Goal: Book appointment/travel/reservation

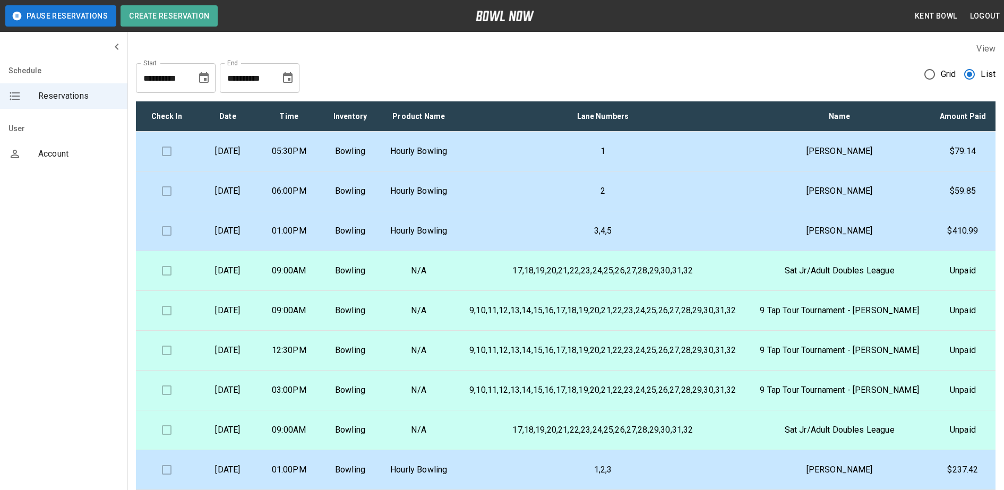
click at [238, 211] on td "[DATE]" at bounding box center [227, 192] width 61 height 40
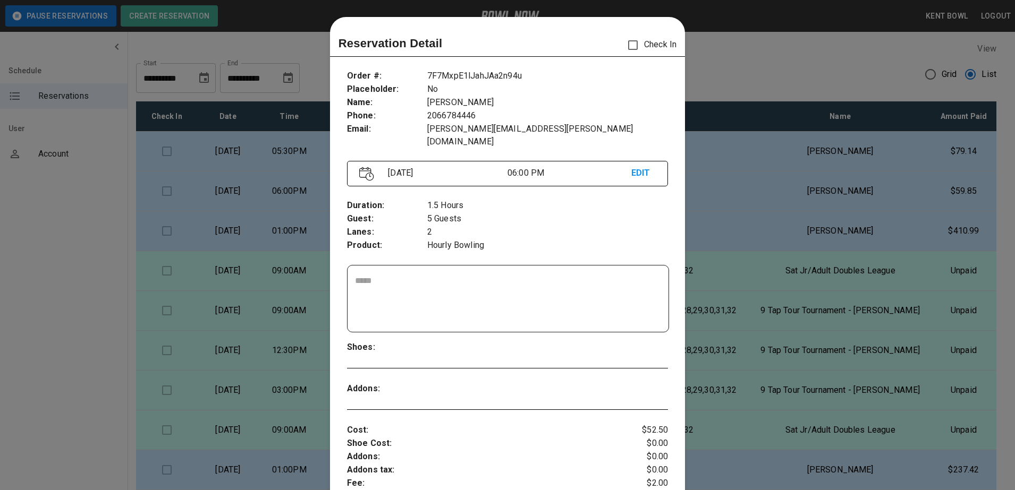
scroll to position [17, 0]
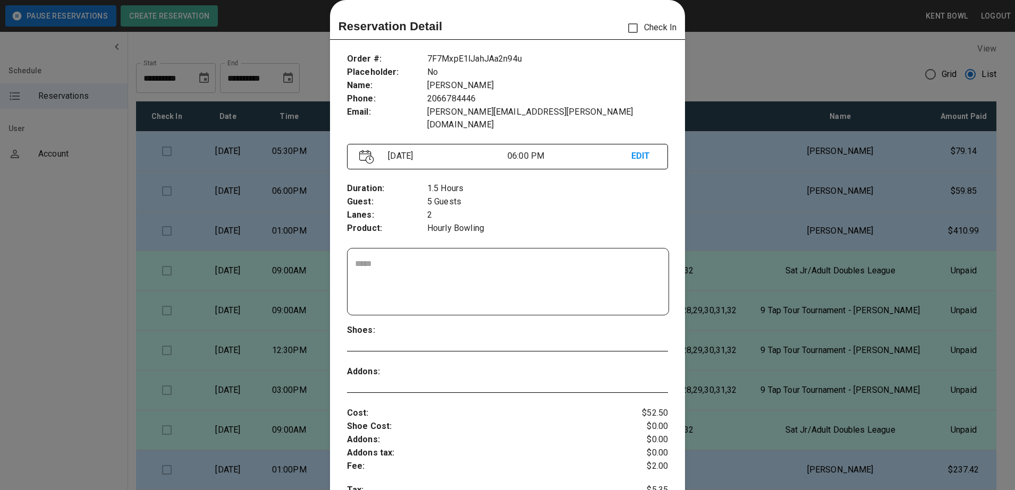
click at [66, 280] on div at bounding box center [507, 245] width 1015 height 490
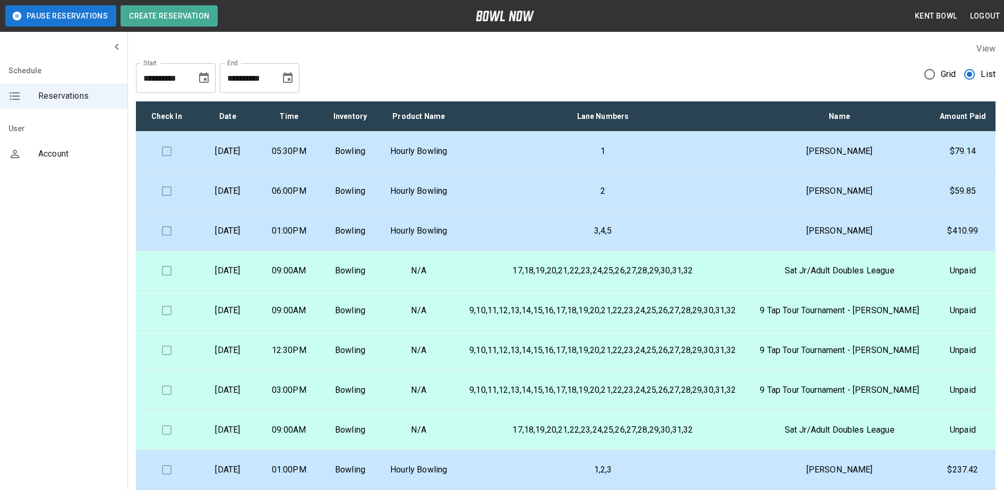
click at [311, 237] on p "01:00PM" at bounding box center [289, 231] width 44 height 13
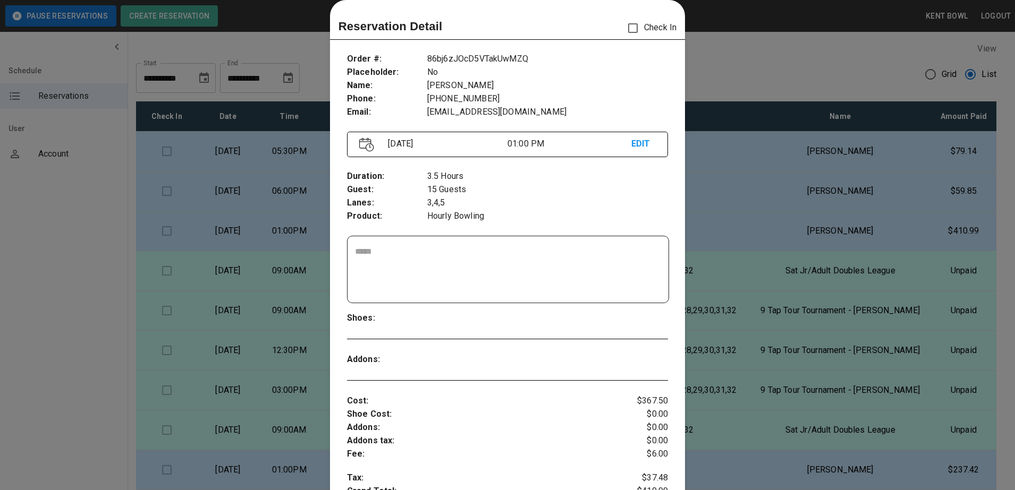
click at [75, 391] on div at bounding box center [507, 245] width 1015 height 490
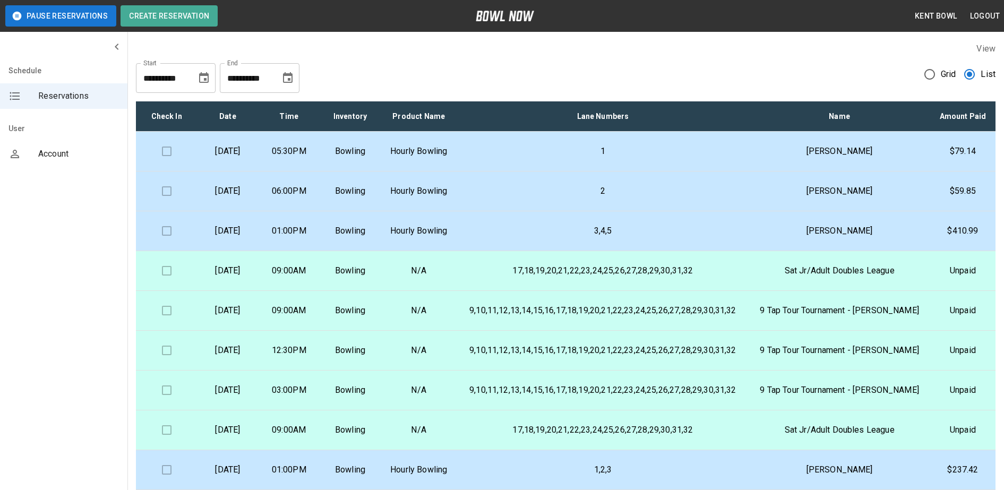
click at [258, 211] on td "[DATE]" at bounding box center [227, 192] width 61 height 40
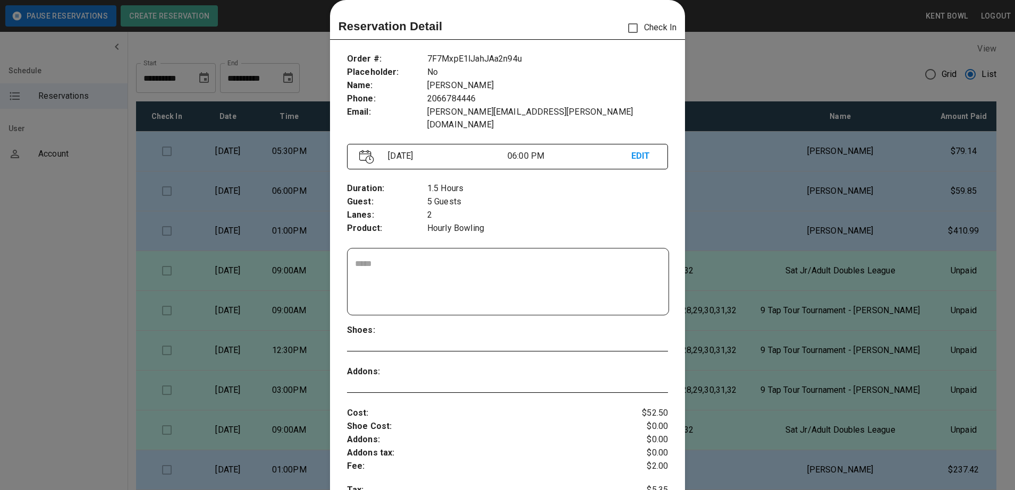
click at [80, 286] on div at bounding box center [507, 245] width 1015 height 490
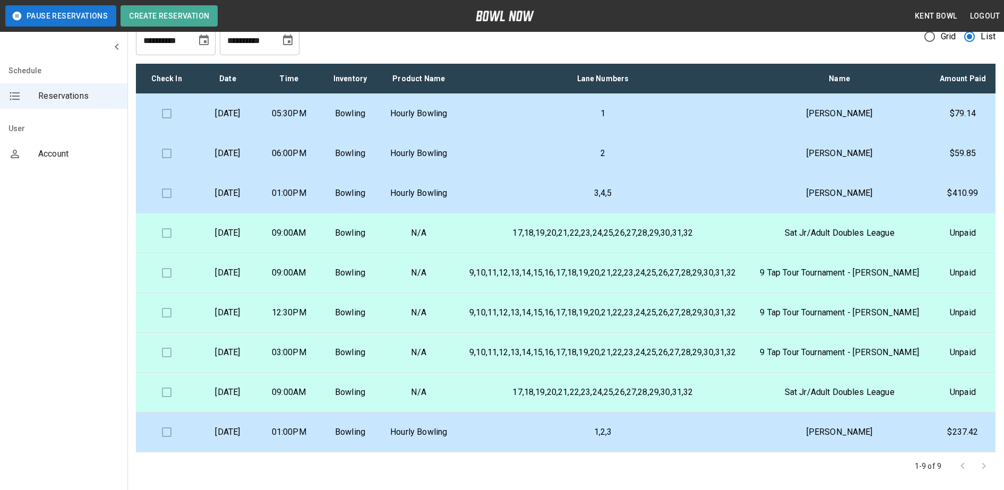
scroll to position [0, 0]
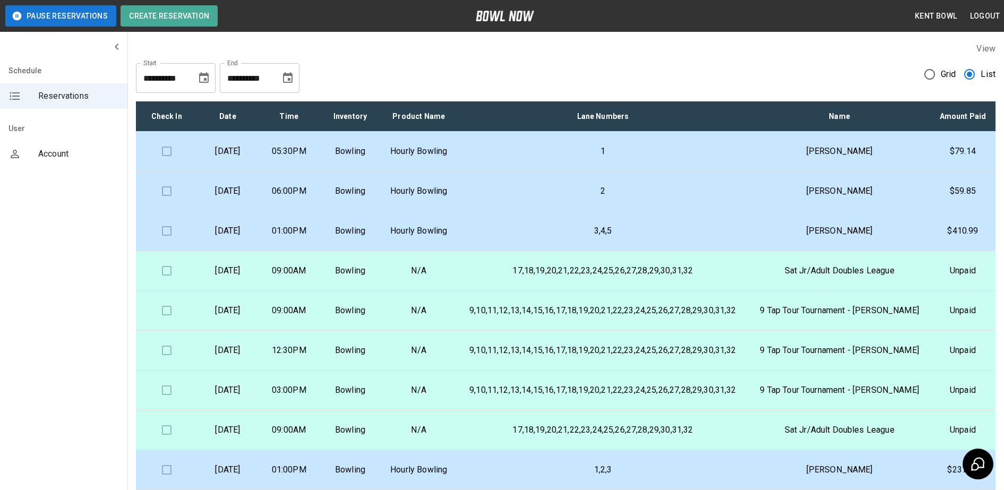
click at [502, 211] on td "2" at bounding box center [603, 192] width 292 height 40
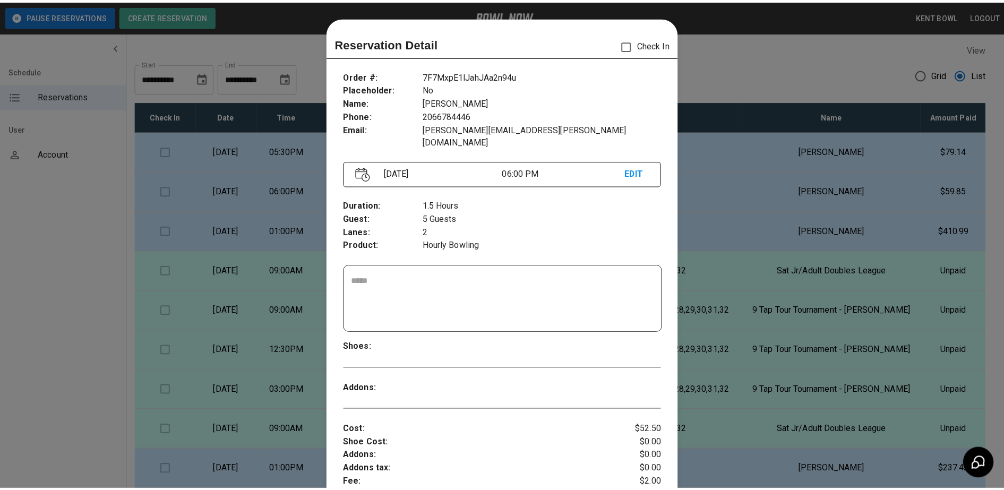
scroll to position [17, 0]
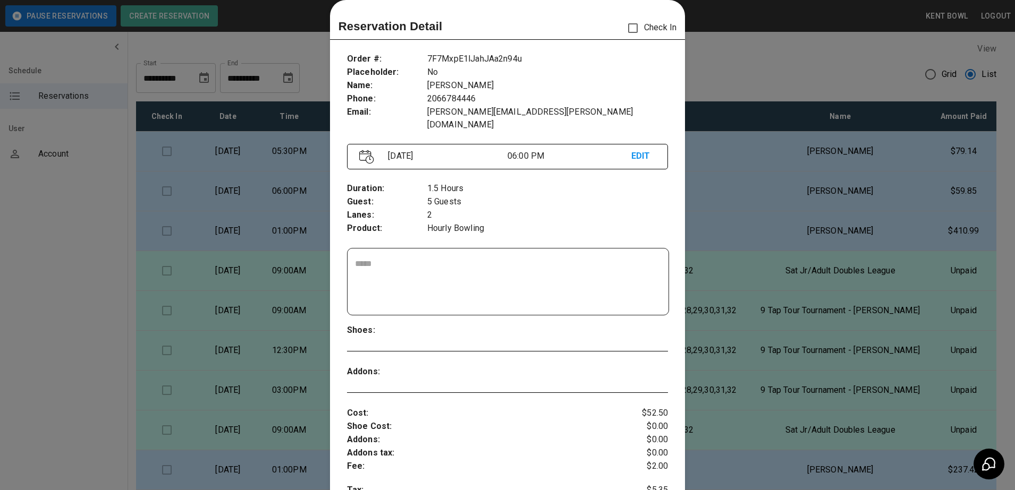
click at [432, 258] on textarea at bounding box center [508, 282] width 306 height 49
type textarea "**********"
click at [416, 324] on p "Shoes :" at bounding box center [387, 330] width 80 height 13
click at [109, 309] on div at bounding box center [507, 245] width 1015 height 490
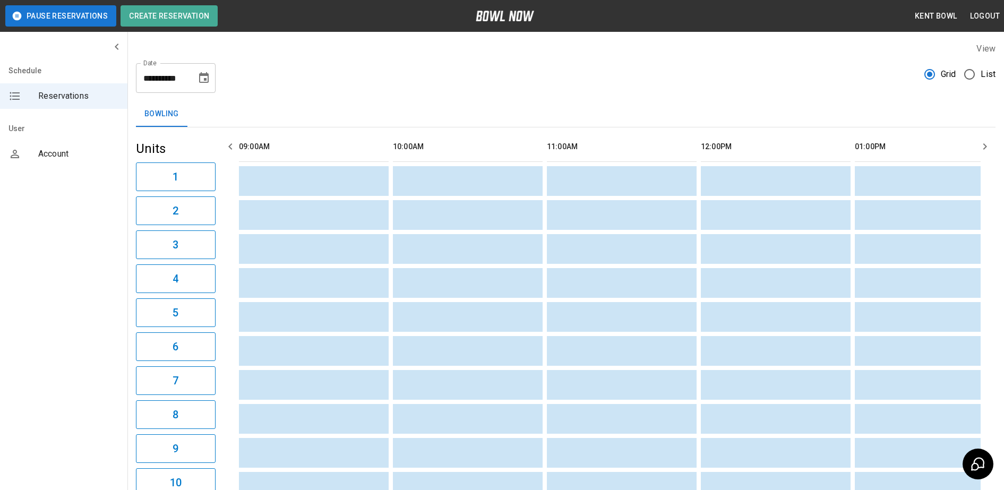
scroll to position [0, 770]
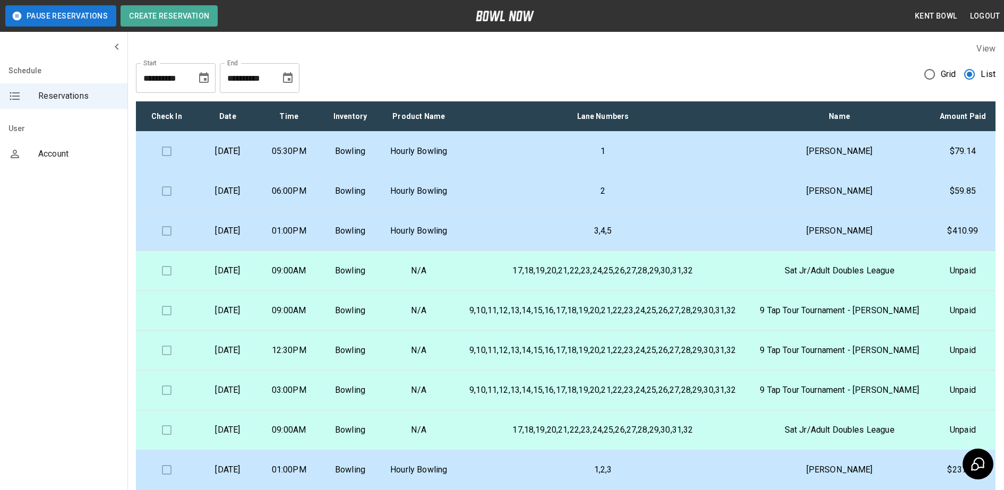
click at [517, 198] on p "2" at bounding box center [602, 191] width 275 height 13
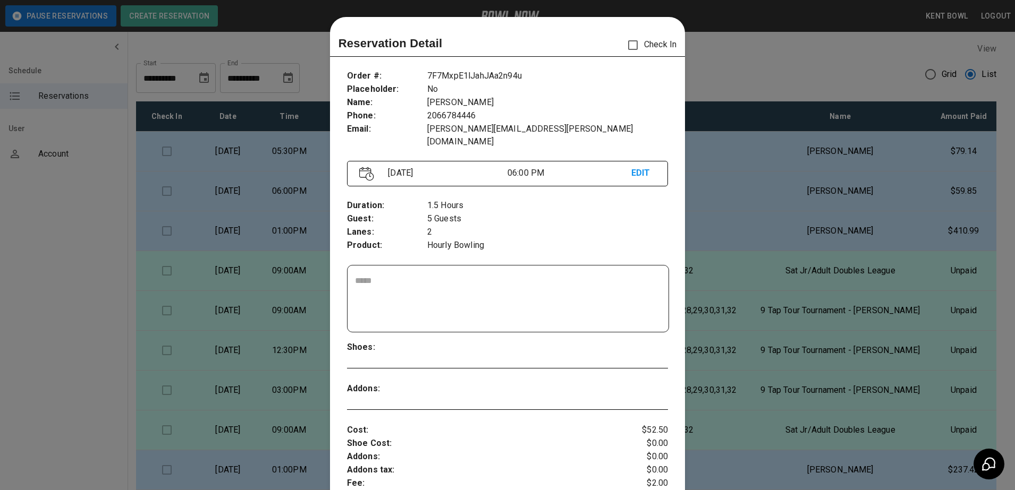
scroll to position [17, 0]
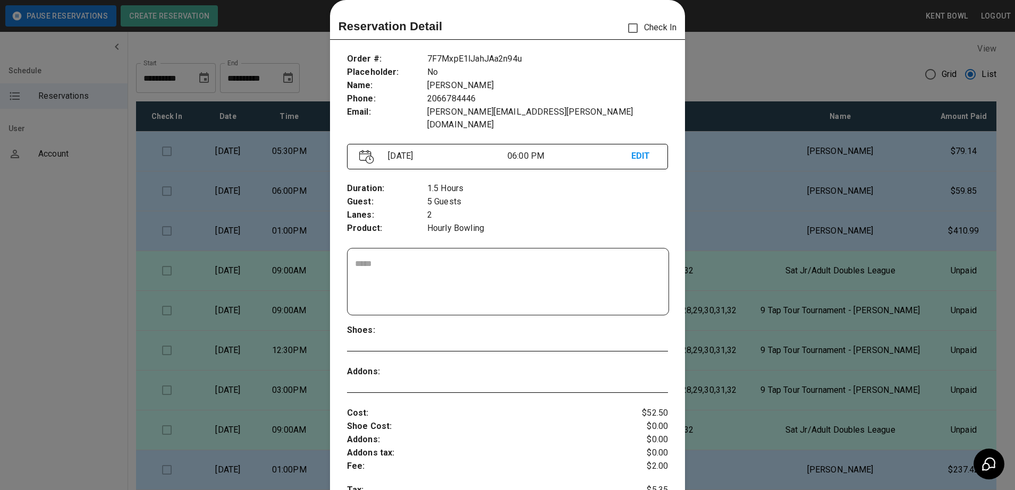
click at [488, 258] on textarea at bounding box center [508, 282] width 306 height 49
type textarea "**********"
click at [483, 324] on div at bounding box center [521, 330] width 188 height 13
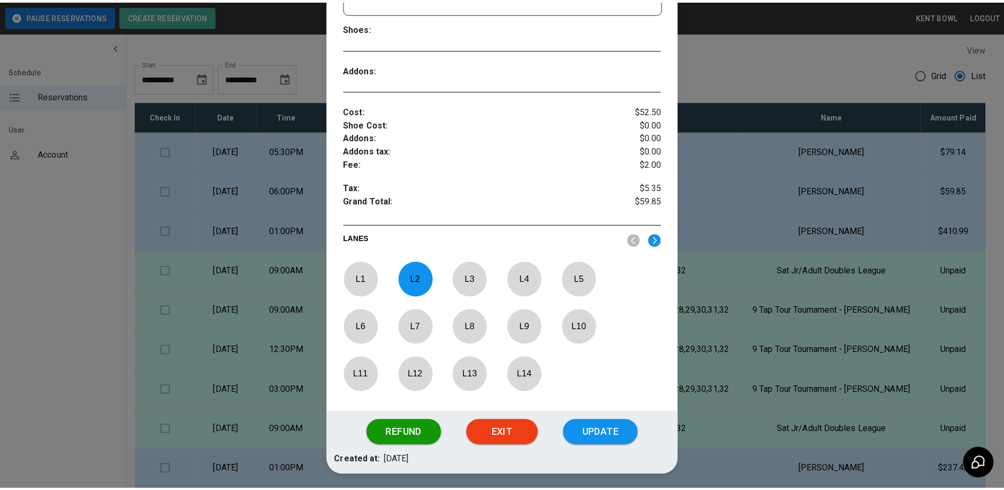
scroll to position [346, 0]
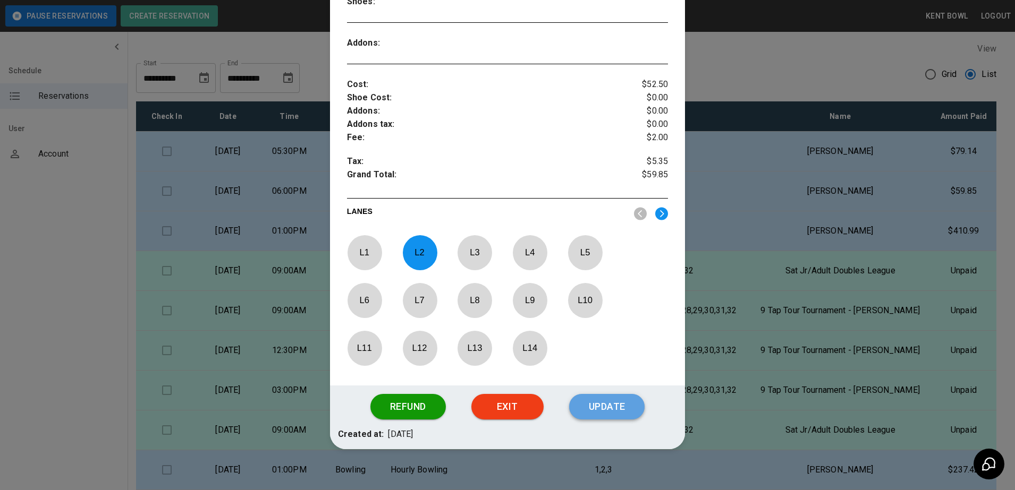
click at [591, 394] on button "Update" at bounding box center [606, 406] width 75 height 25
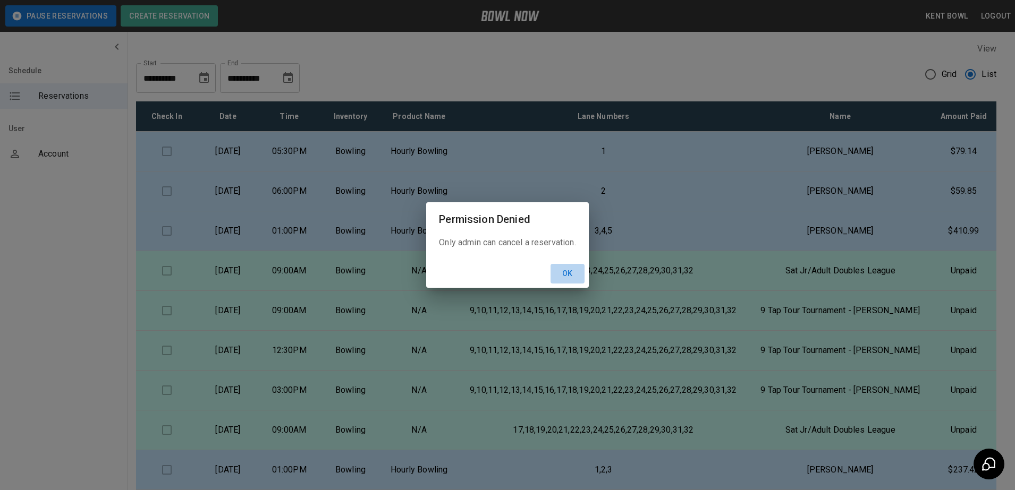
click at [571, 275] on button "Ok" at bounding box center [567, 274] width 34 height 20
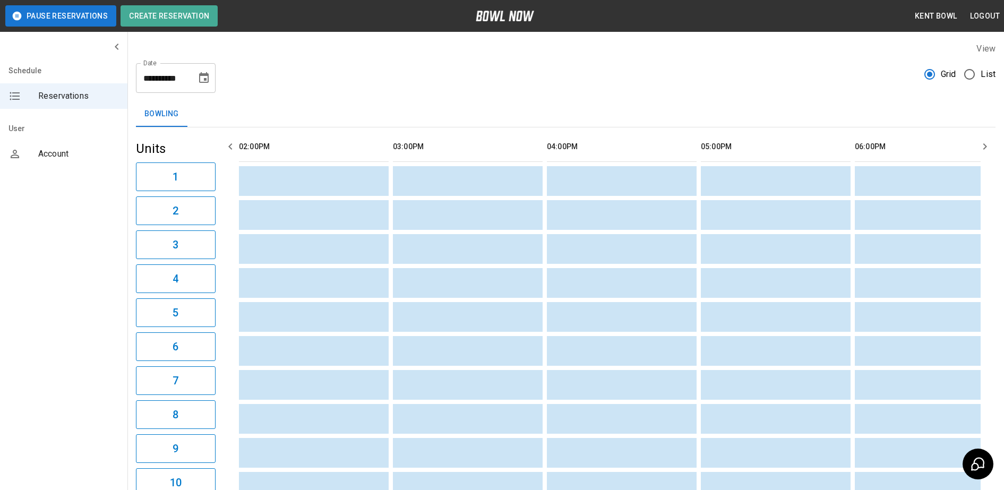
scroll to position [0, 770]
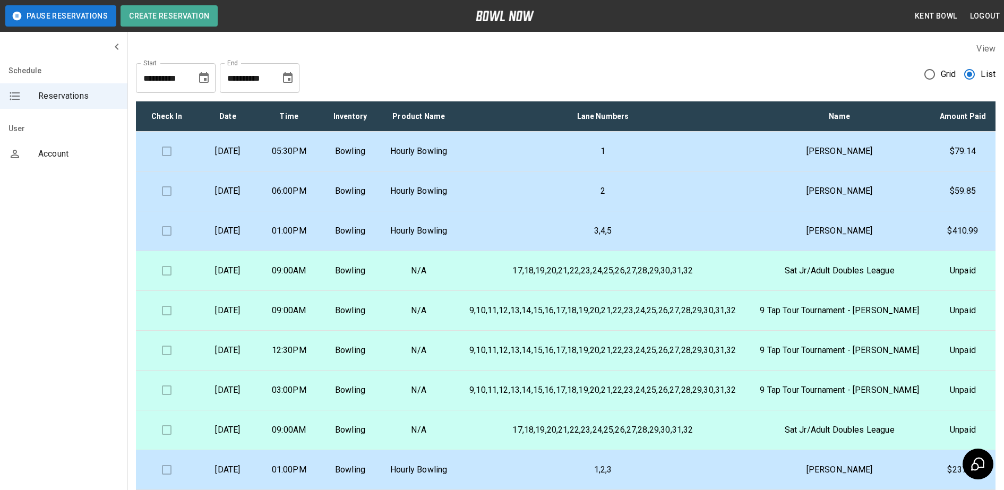
click at [670, 211] on td "2" at bounding box center [603, 192] width 292 height 40
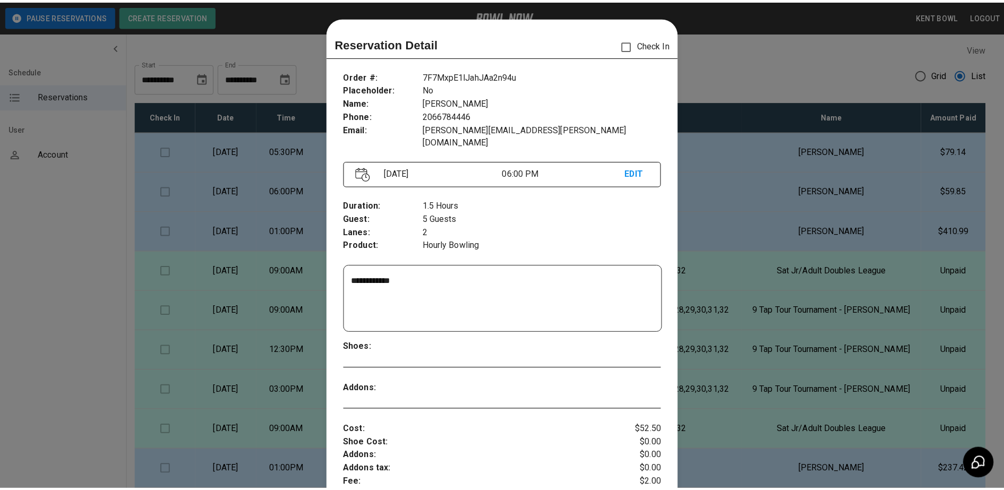
scroll to position [17, 0]
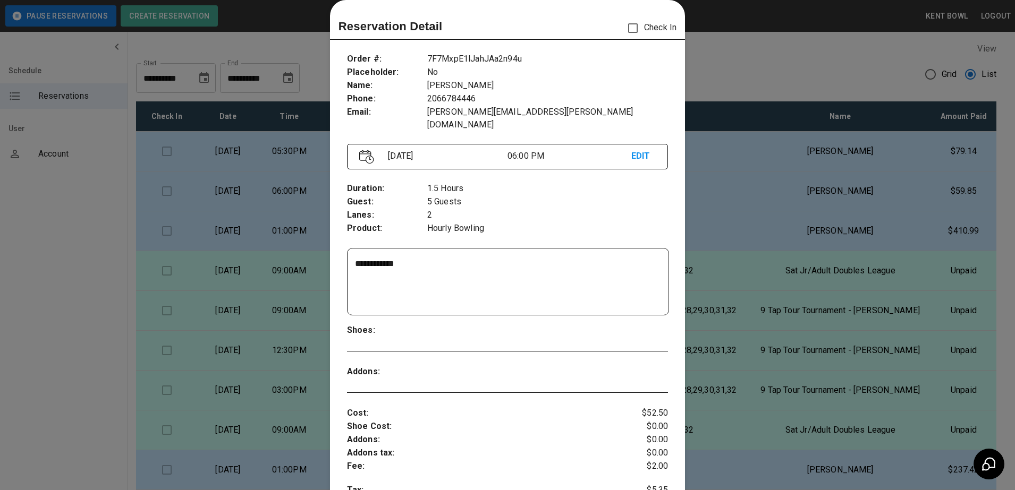
click at [59, 288] on div at bounding box center [507, 245] width 1015 height 490
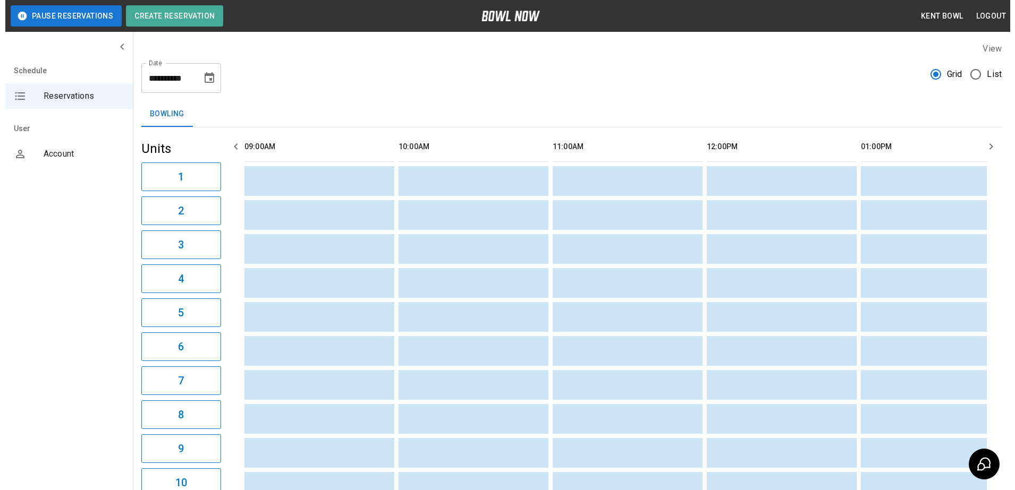
scroll to position [0, 770]
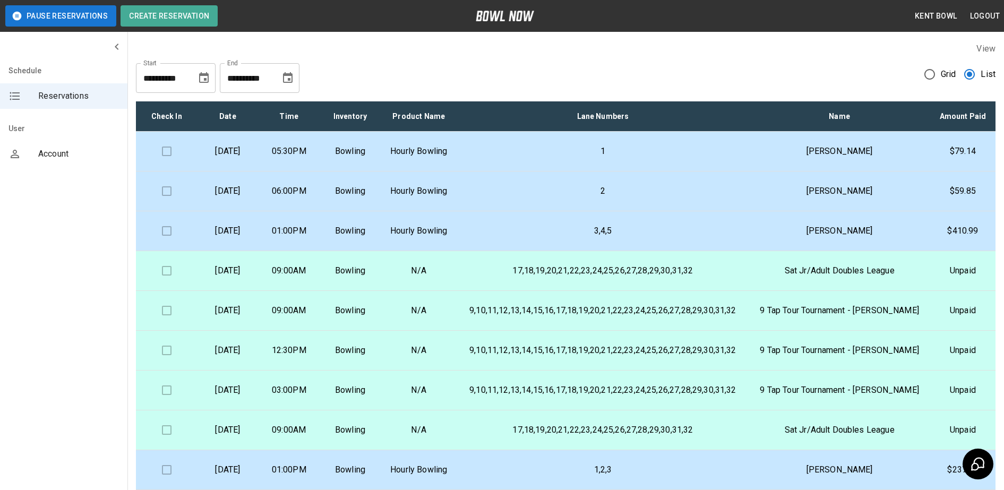
click at [317, 157] on td "05:30PM" at bounding box center [289, 152] width 61 height 40
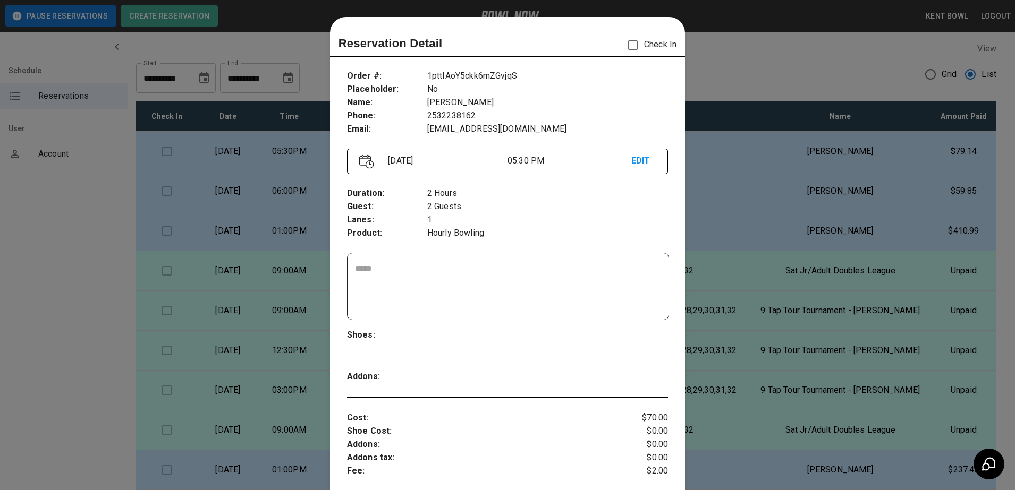
scroll to position [17, 0]
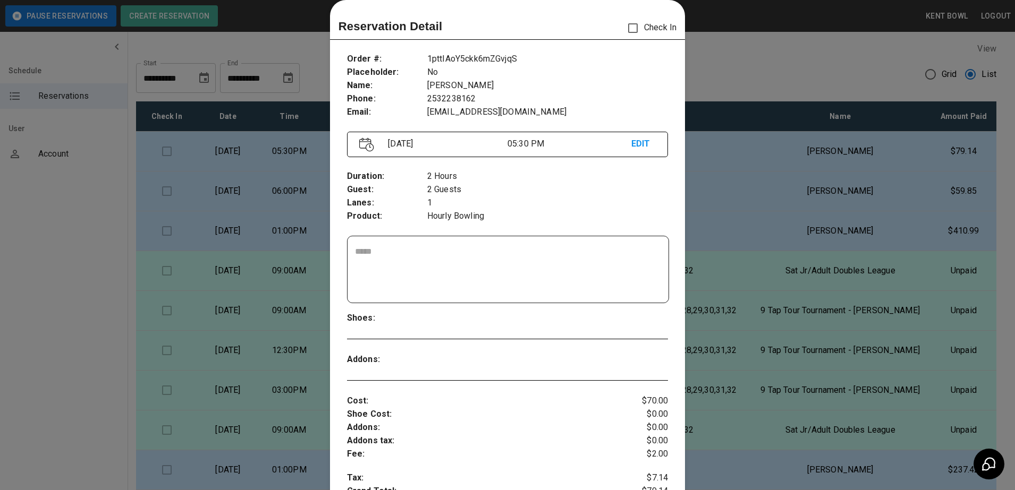
click at [55, 288] on div at bounding box center [507, 245] width 1015 height 490
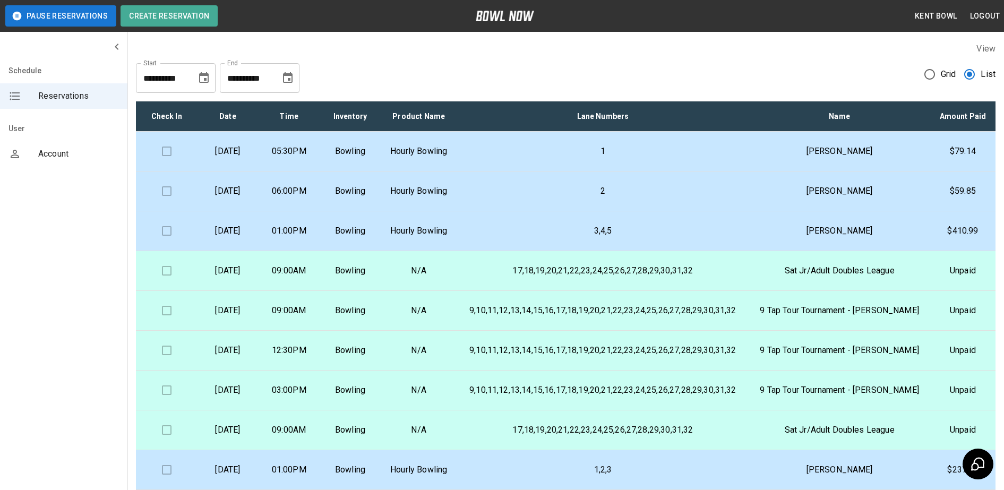
click at [320, 205] on td "06:00PM" at bounding box center [289, 192] width 61 height 40
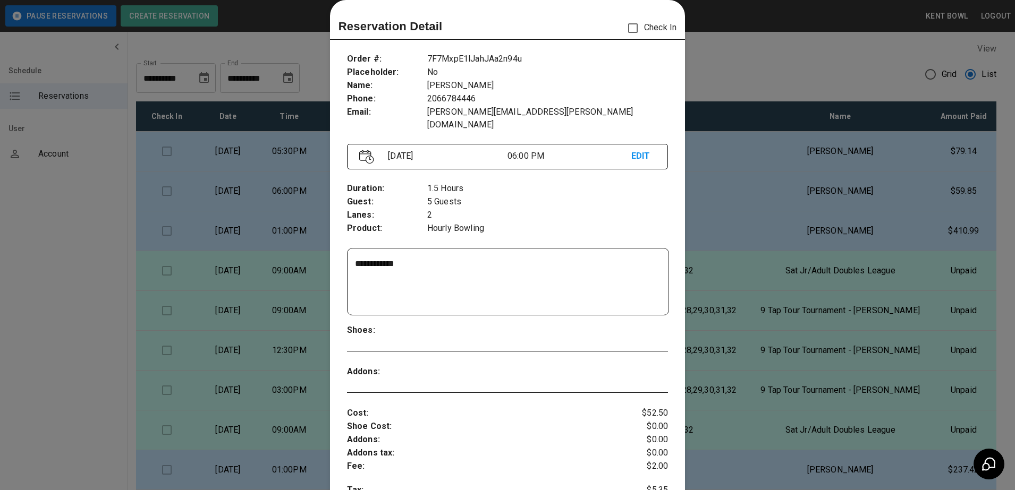
click at [74, 278] on div at bounding box center [507, 245] width 1015 height 490
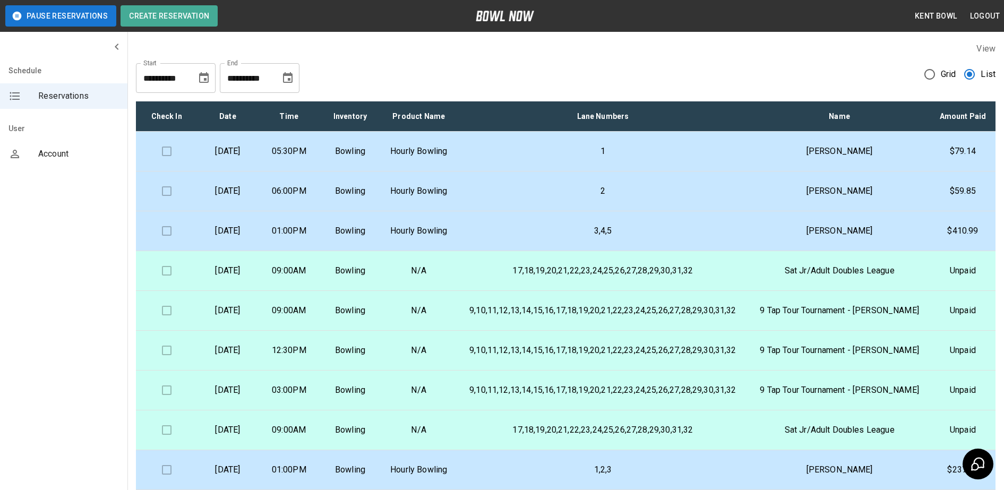
click at [250, 198] on p "[DATE]" at bounding box center [228, 191] width 44 height 13
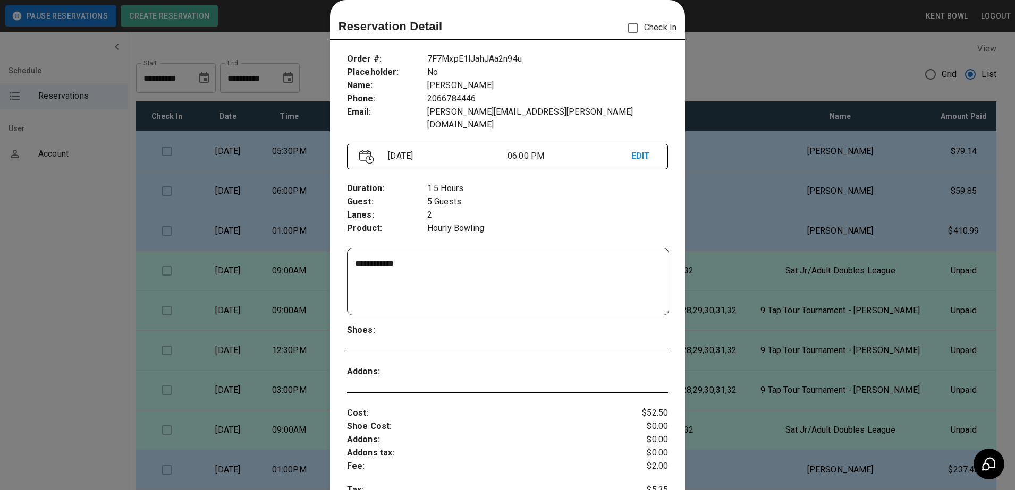
click at [76, 219] on div at bounding box center [507, 245] width 1015 height 490
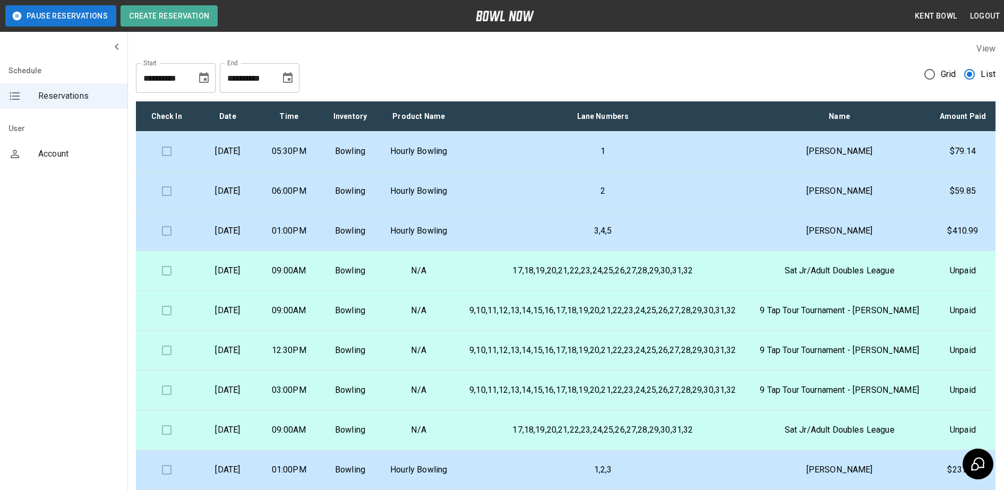
click at [250, 158] on p "[DATE]" at bounding box center [228, 151] width 44 height 13
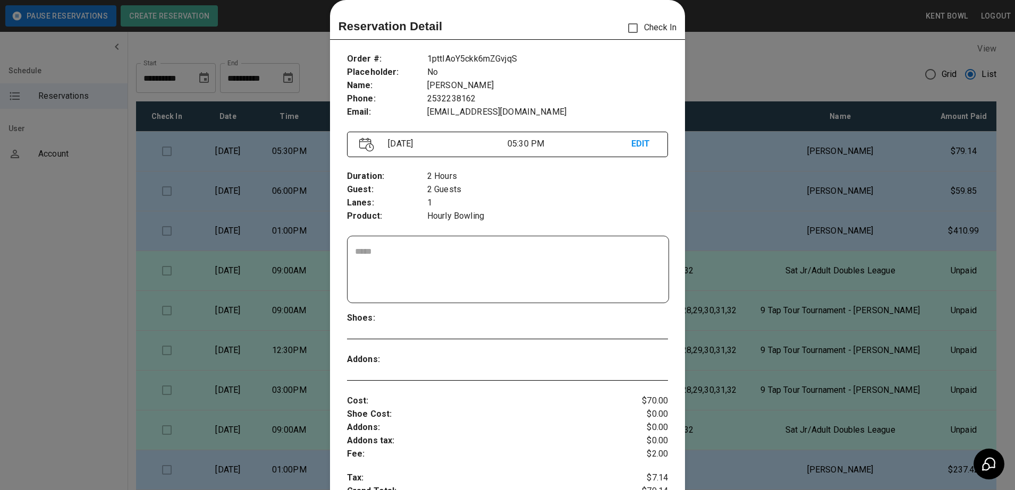
click at [64, 238] on div at bounding box center [507, 245] width 1015 height 490
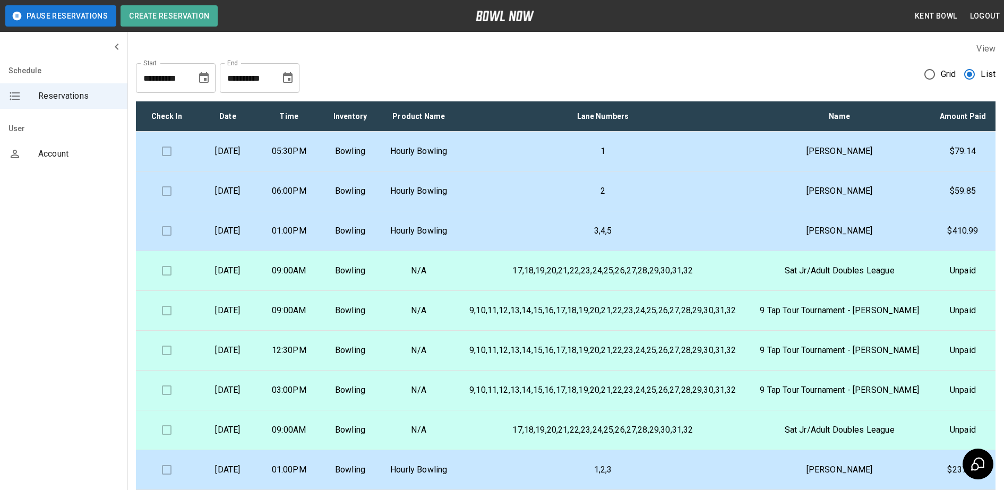
click at [244, 251] on td "[DATE]" at bounding box center [227, 231] width 61 height 40
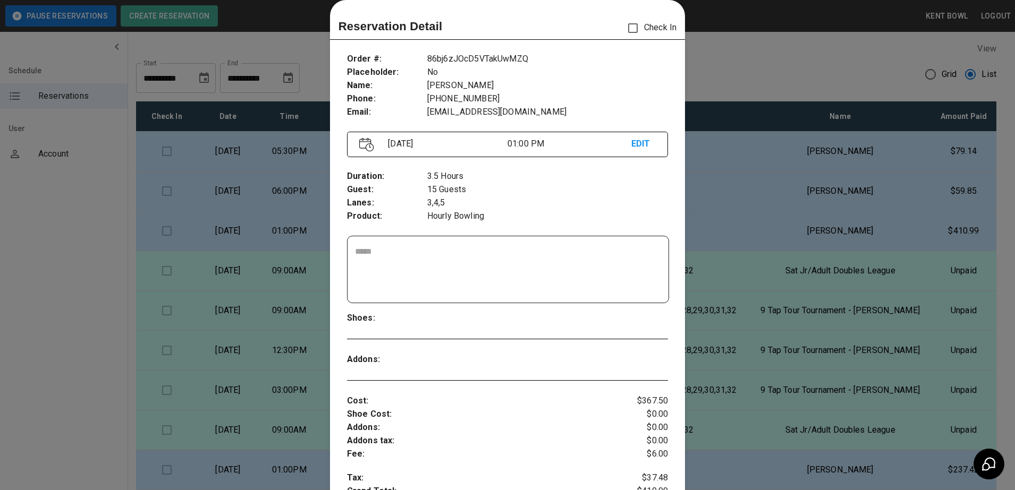
click at [37, 293] on div at bounding box center [507, 245] width 1015 height 490
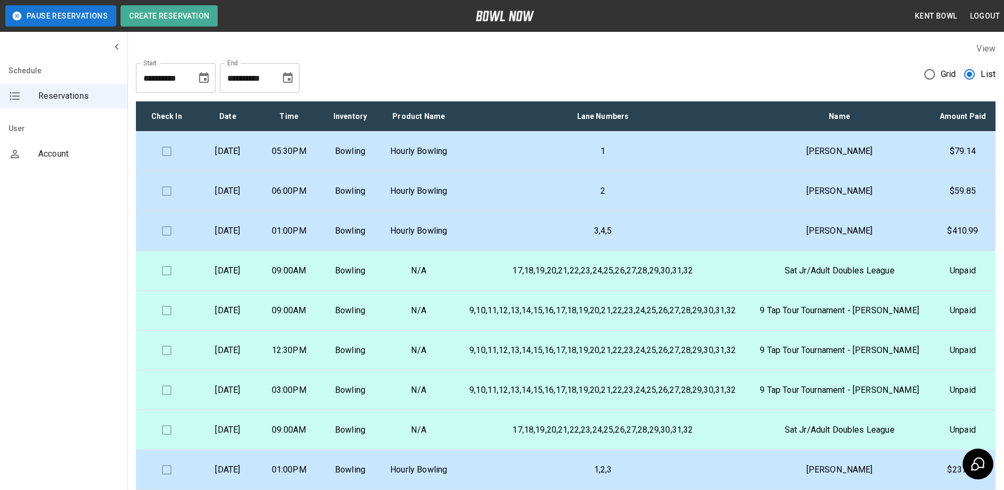
click at [232, 211] on td "[DATE]" at bounding box center [227, 192] width 61 height 40
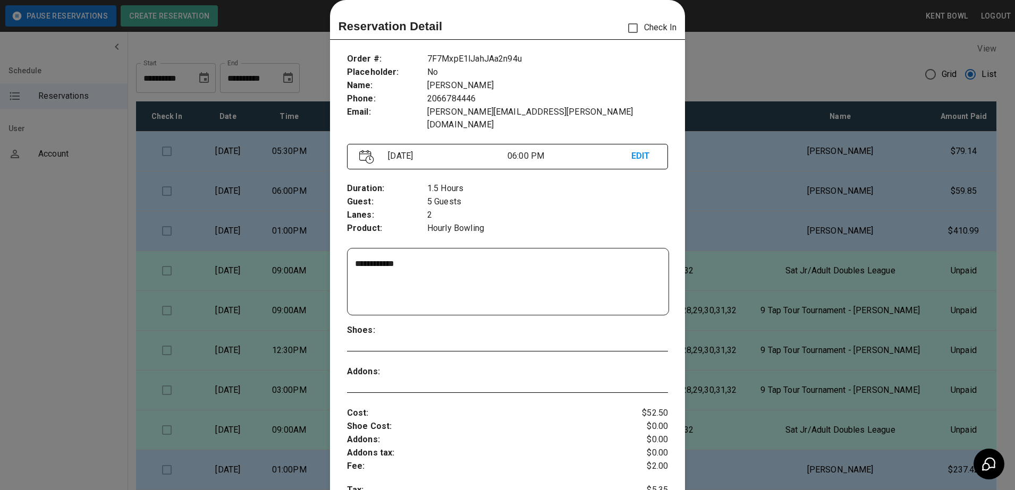
click at [56, 236] on div at bounding box center [507, 245] width 1015 height 490
